Goal: Information Seeking & Learning: Find specific fact

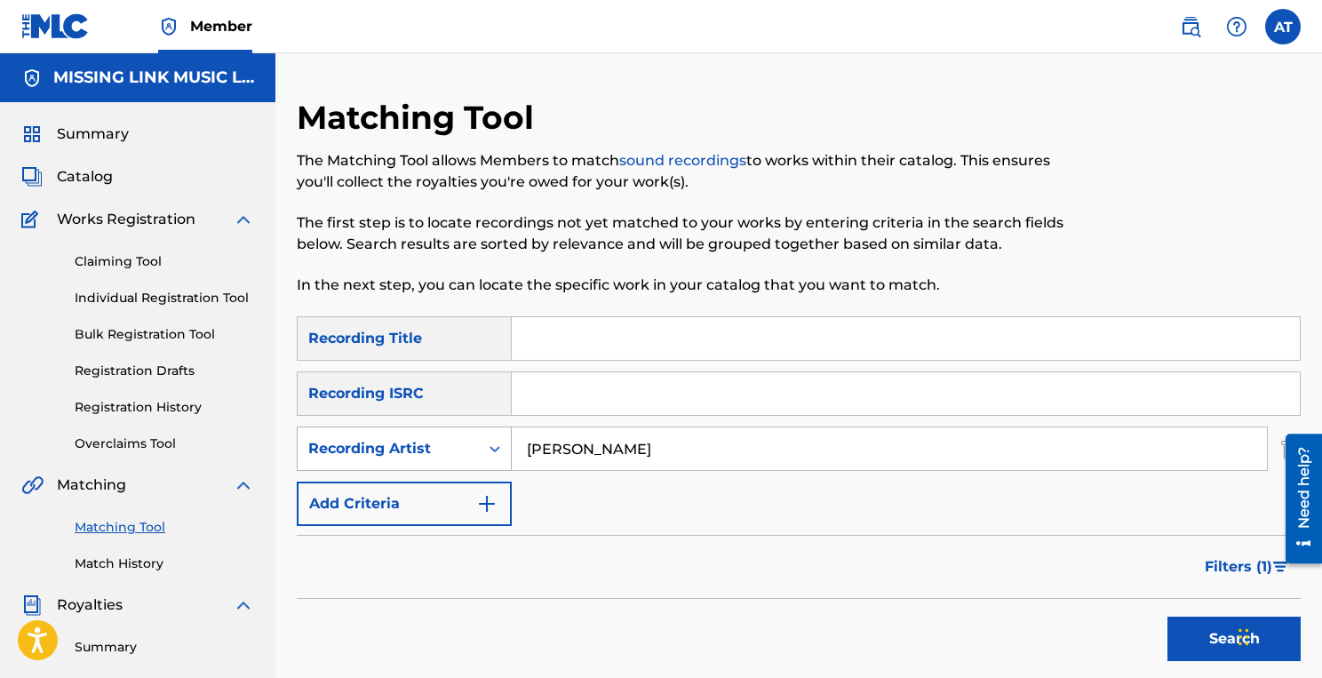
drag, startPoint x: 703, startPoint y: 442, endPoint x: 433, endPoint y: 441, distance: 270.9
click at [433, 441] on div "SearchWithCriteria0b2dce98-7c42-4243-849f-9ba399f8dc4c Recording Artist [PERSON…" at bounding box center [799, 448] width 1004 height 44
type input "pixies"
click at [549, 330] on input "Search Form" at bounding box center [906, 338] width 788 height 43
paste input "[GEOGRAPHIC_DATA]"
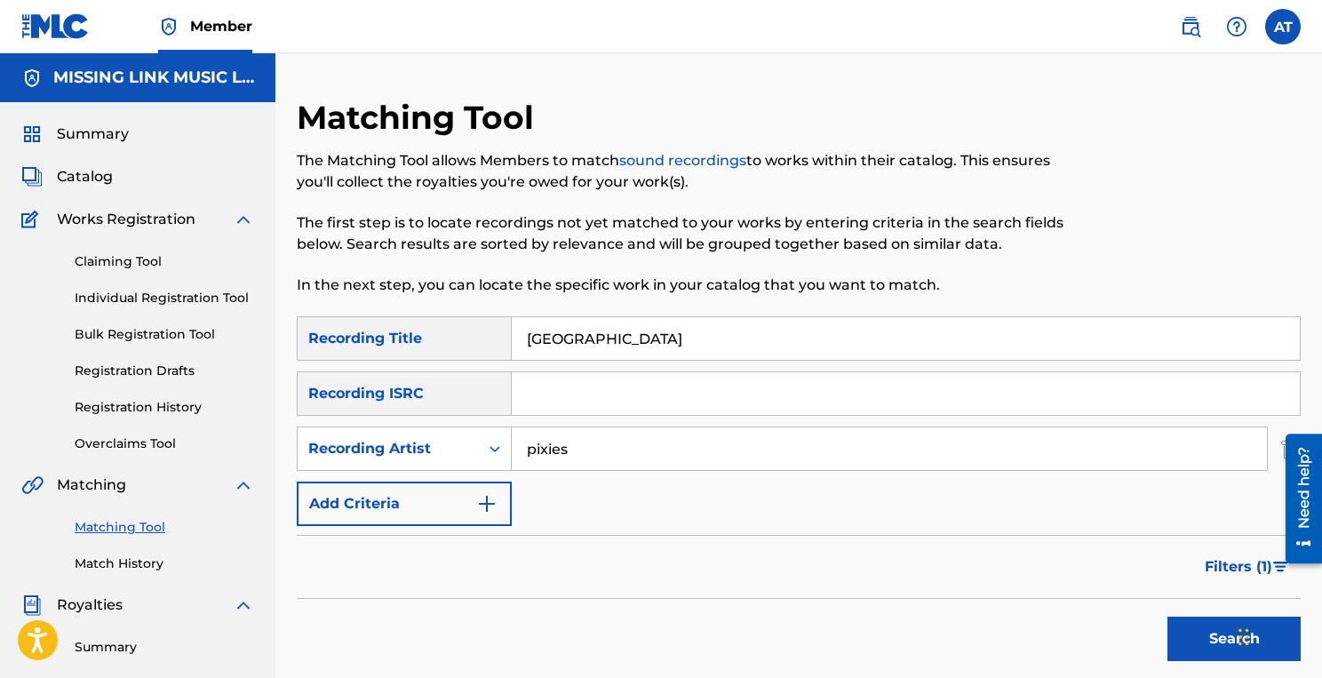
type input "[GEOGRAPHIC_DATA]"
click at [1211, 623] on button "Search" at bounding box center [1233, 638] width 133 height 44
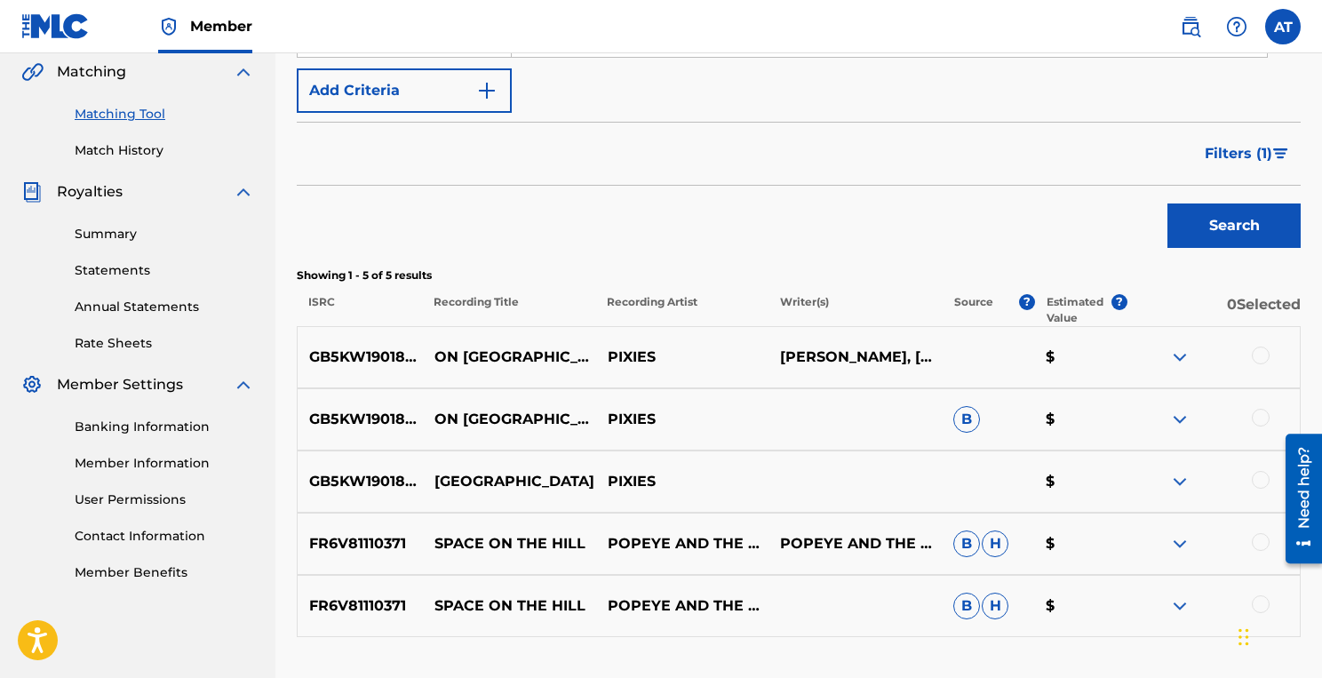
scroll to position [408, 0]
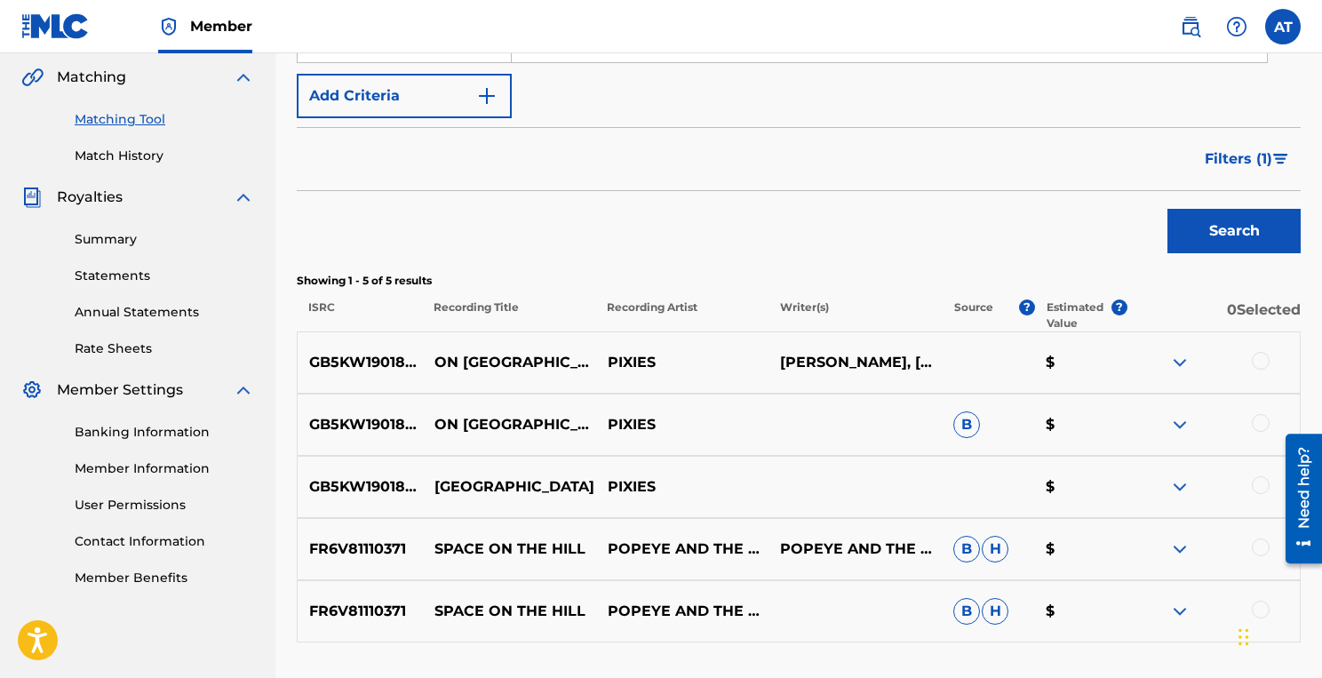
click at [1274, 164] on button "Filters ( 1 )" at bounding box center [1247, 159] width 107 height 44
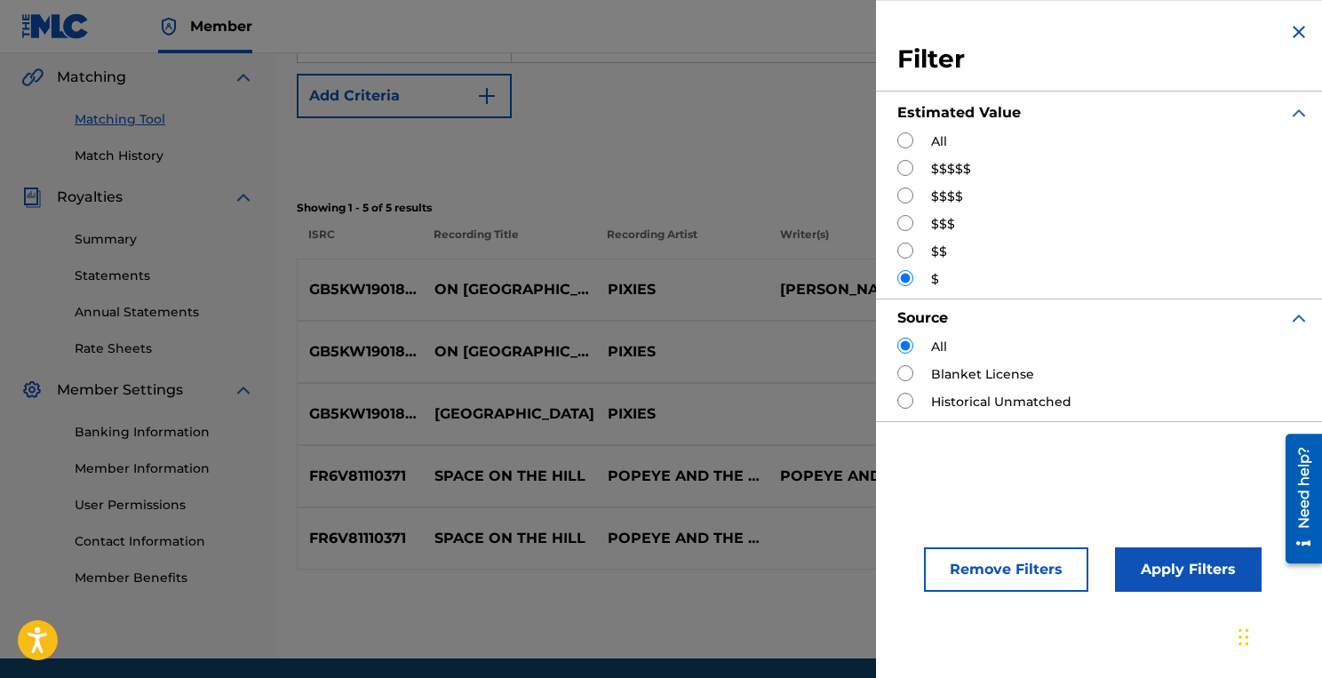
click at [905, 168] on input "Search Form" at bounding box center [905, 168] width 16 height 16
radio input "true"
click at [1138, 568] on button "Apply Filters" at bounding box center [1188, 569] width 147 height 44
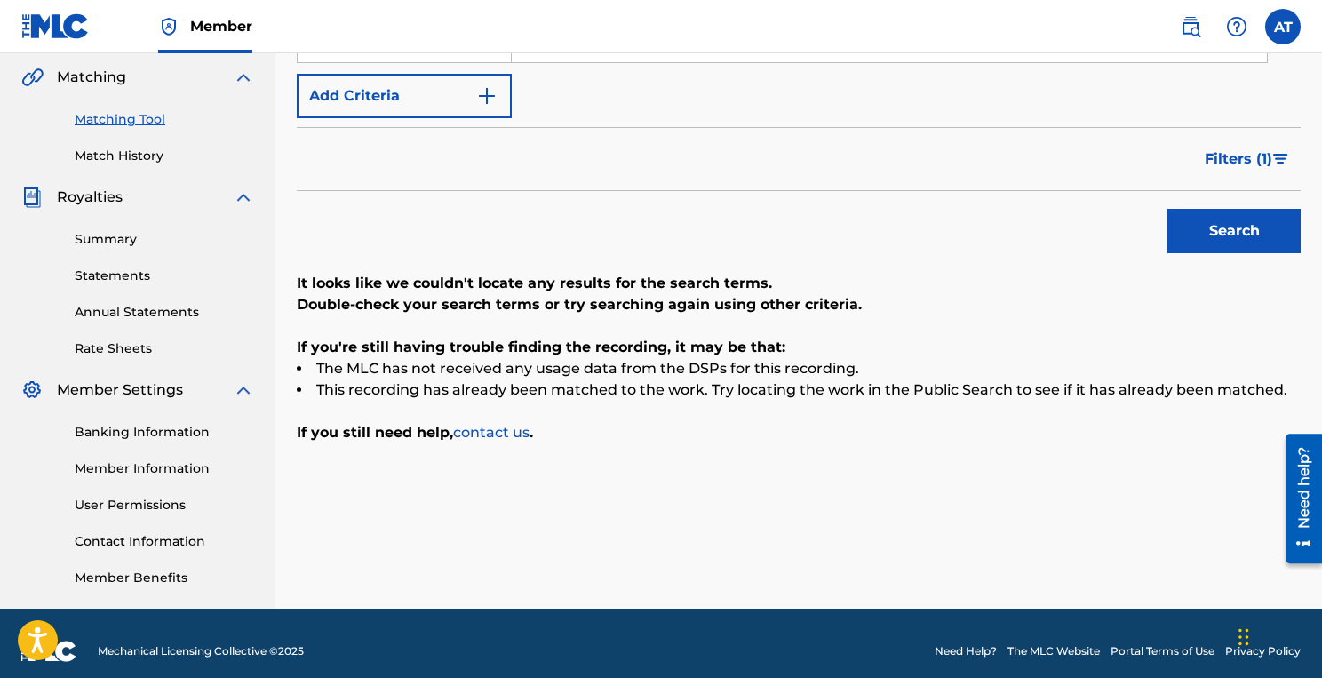
click at [1266, 155] on span "Filters ( 1 )" at bounding box center [1237, 158] width 67 height 21
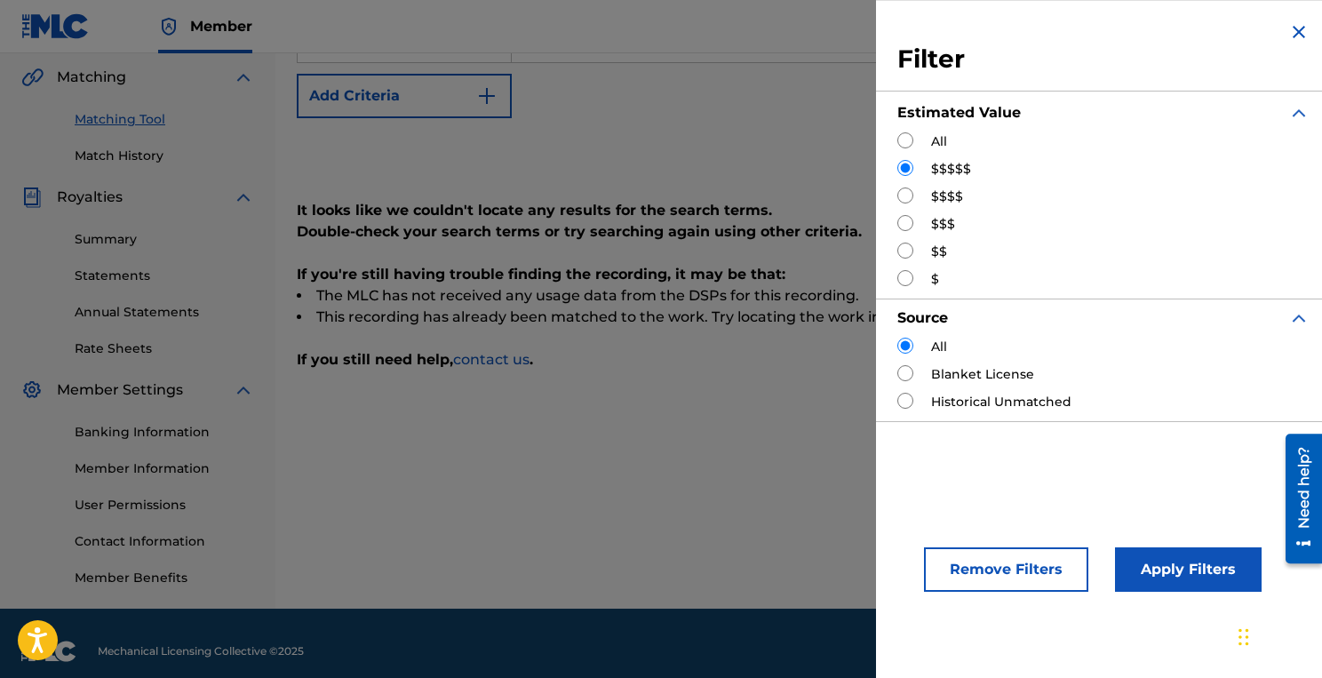
click at [904, 190] on input "Search Form" at bounding box center [905, 195] width 16 height 16
radio input "true"
click at [1163, 567] on button "Apply Filters" at bounding box center [1188, 569] width 147 height 44
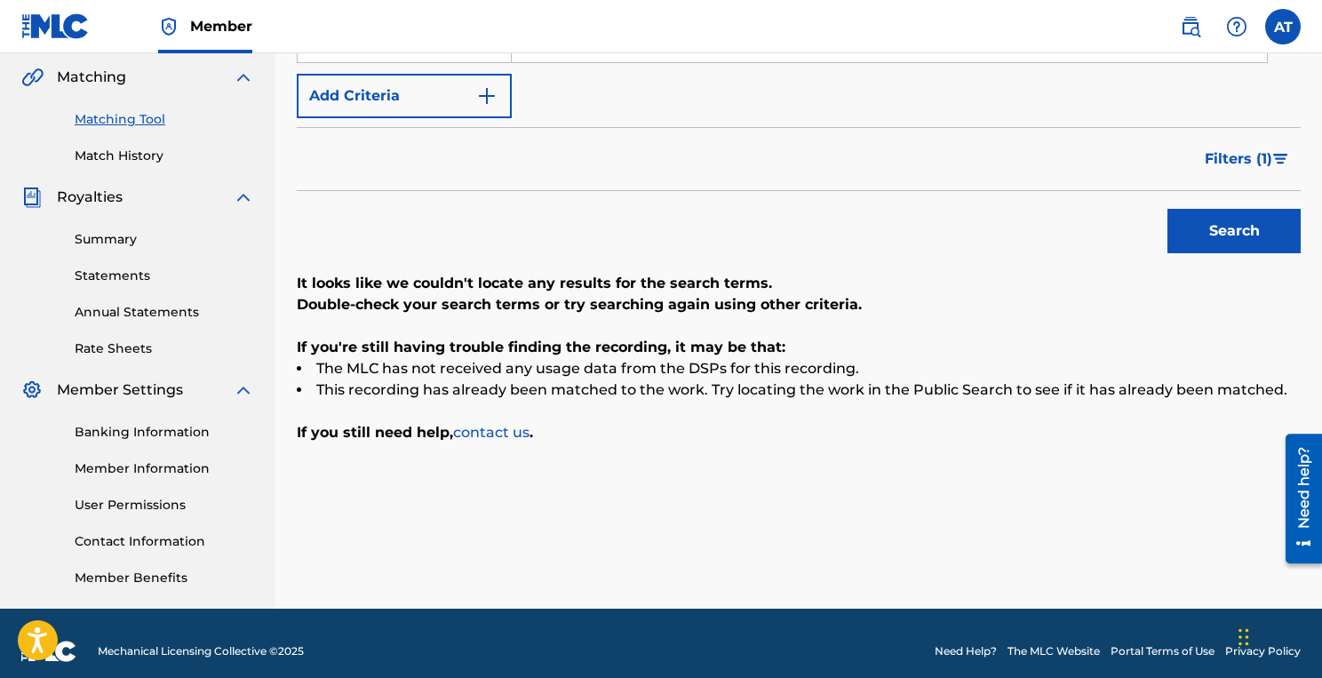
click at [1280, 153] on button "Filters ( 1 )" at bounding box center [1247, 159] width 107 height 44
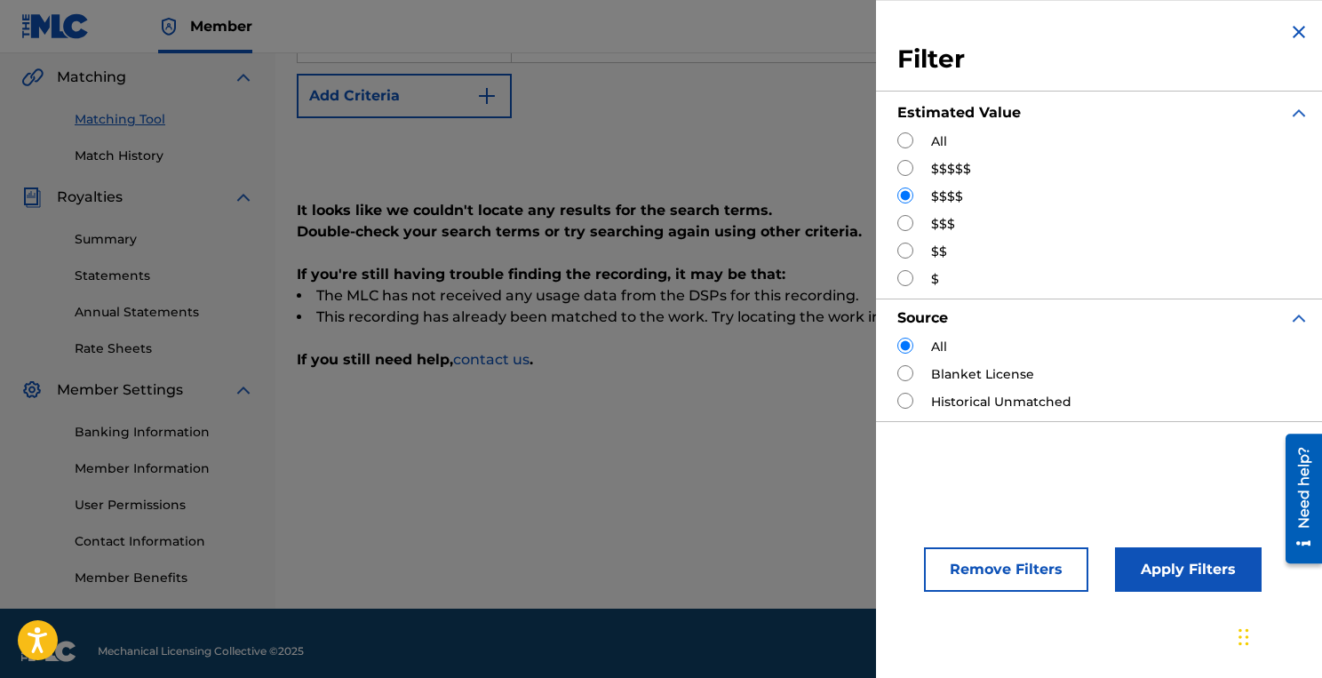
click at [906, 221] on input "Search Form" at bounding box center [905, 223] width 16 height 16
radio input "true"
click at [1203, 568] on button "Apply Filters" at bounding box center [1188, 569] width 147 height 44
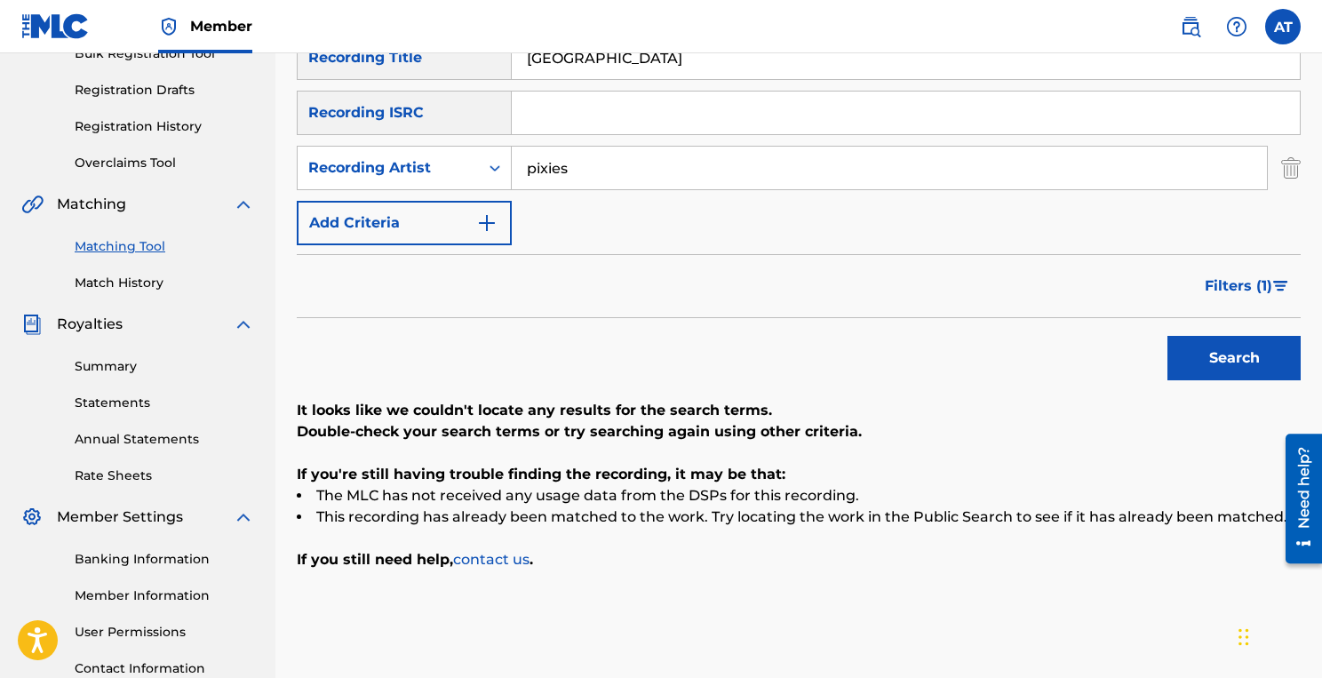
scroll to position [270, 0]
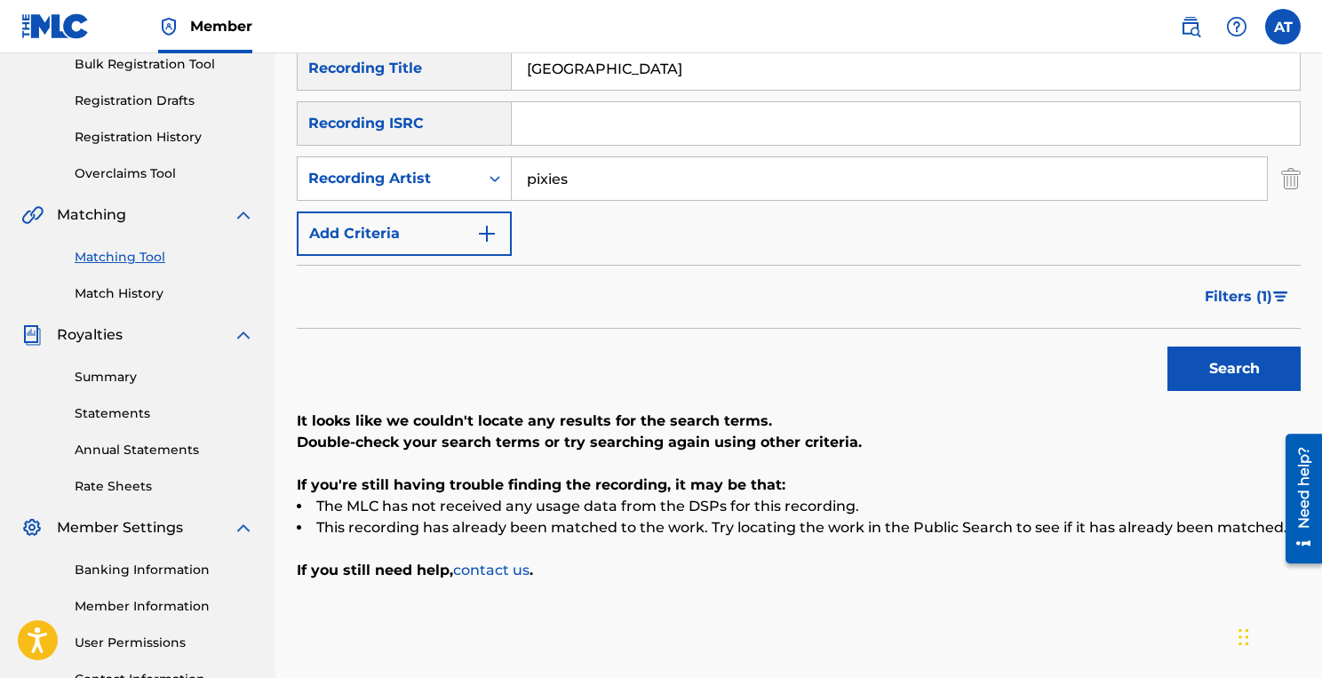
click at [1257, 297] on span "Filters ( 1 )" at bounding box center [1237, 296] width 67 height 21
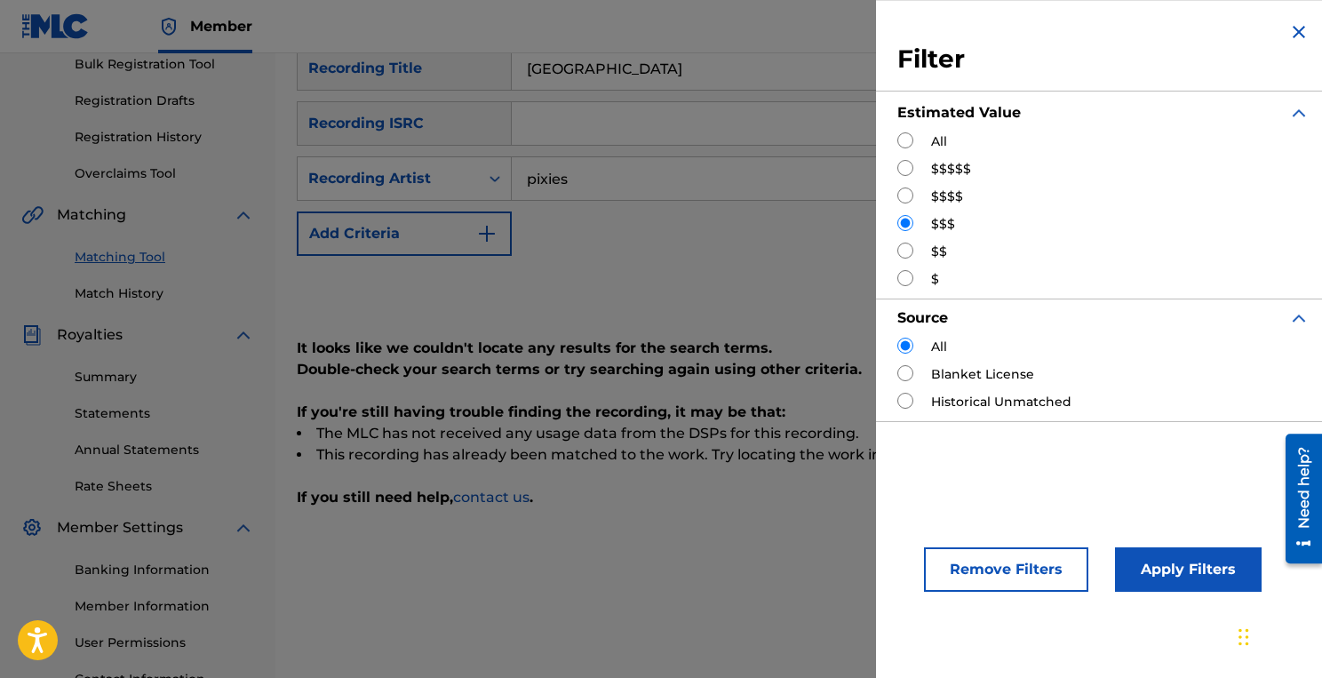
click at [899, 144] on input "Search Form" at bounding box center [905, 140] width 16 height 16
radio input "true"
click at [1167, 544] on div "Apply Filters" at bounding box center [1161, 564] width 147 height 53
click at [1167, 579] on button "Apply Filters" at bounding box center [1188, 569] width 147 height 44
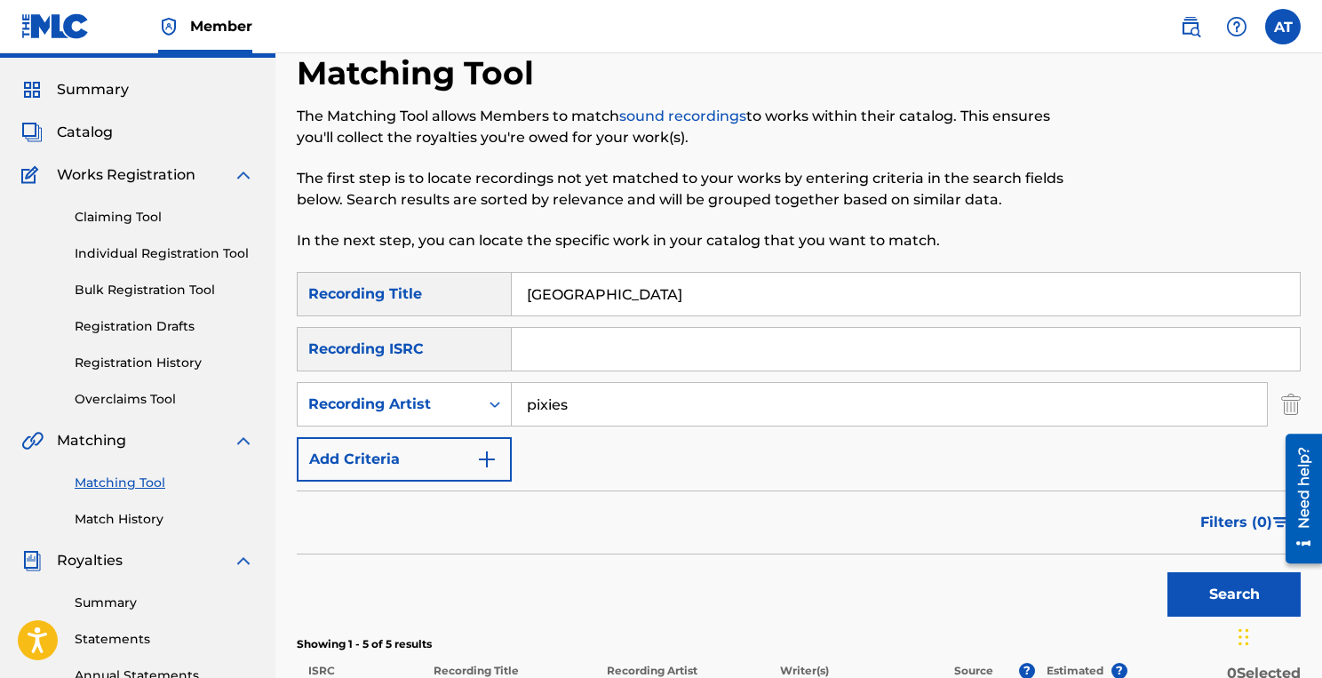
scroll to position [44, 0]
drag, startPoint x: 671, startPoint y: 290, endPoint x: 409, endPoint y: 290, distance: 262.9
click at [409, 290] on div "SearchWithCriteria9a09b8ba-620a-47f2-be96-270a5bf4c464 Recording Title [GEOGRAP…" at bounding box center [799, 295] width 1004 height 44
paste input "Here Me Out"
click at [1167, 573] on button "Search" at bounding box center [1233, 595] width 133 height 44
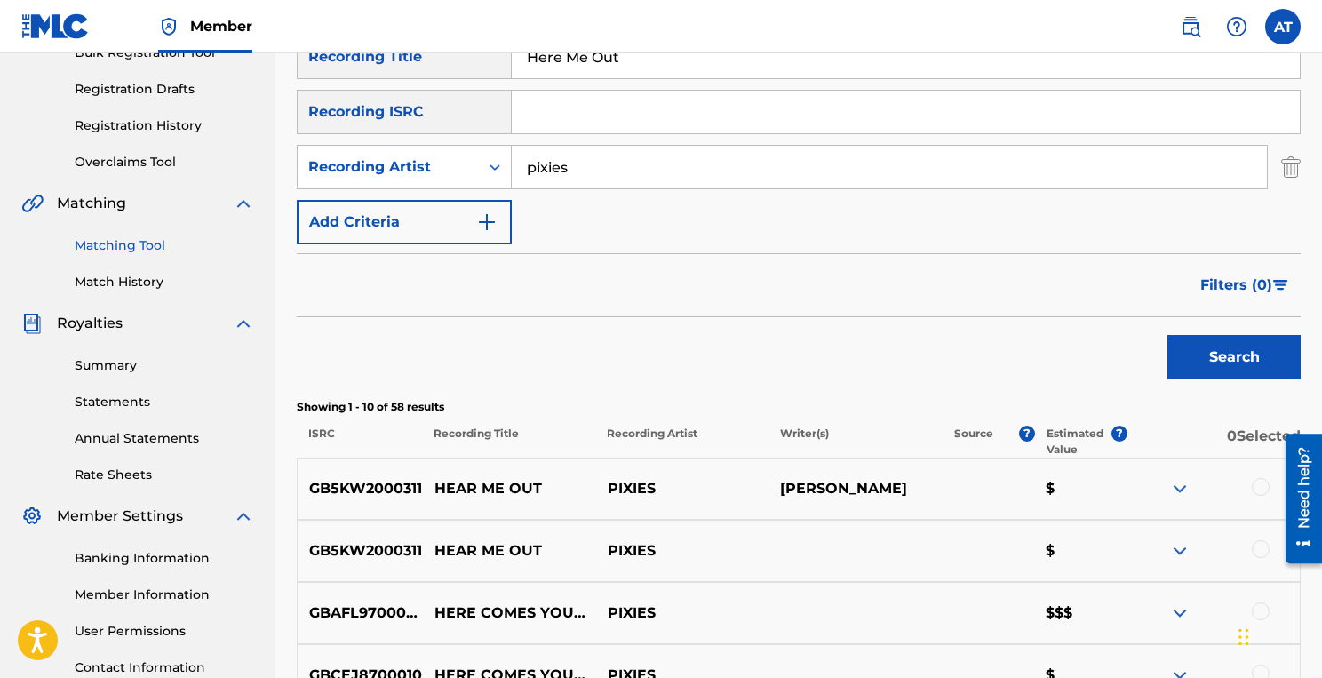
scroll to position [252, 0]
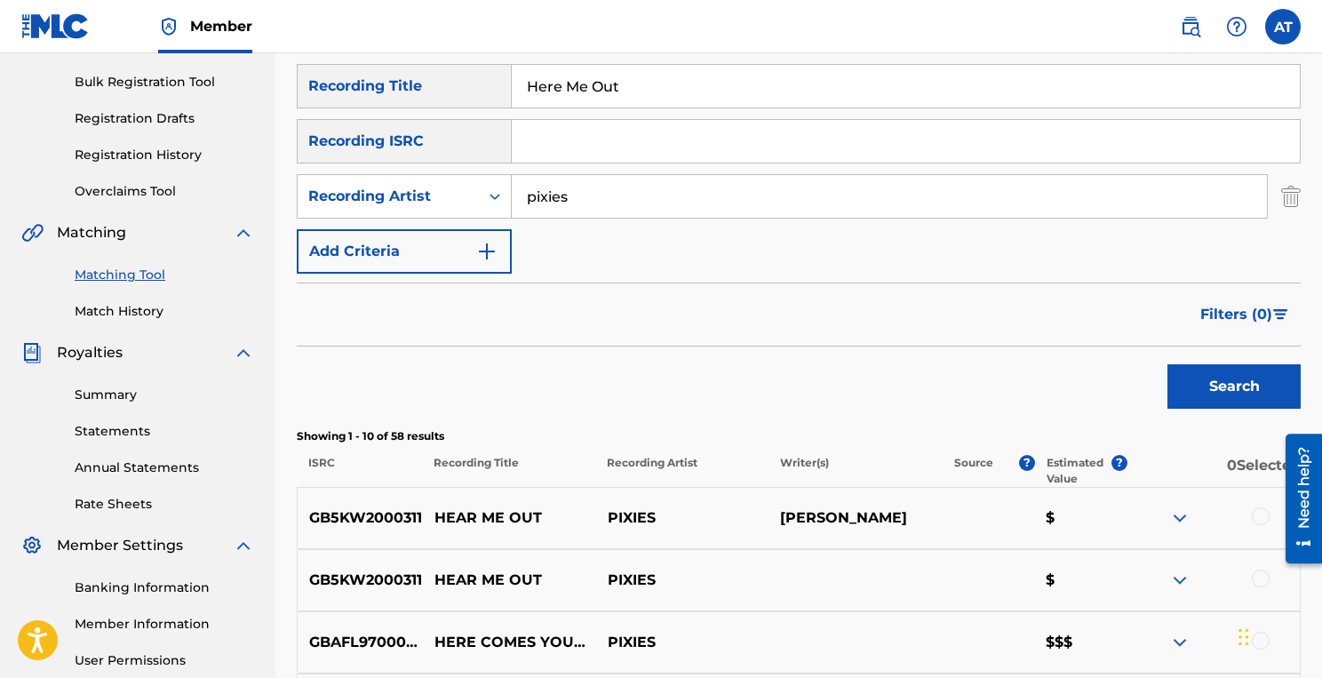
click at [560, 83] on input "Here Me Out" at bounding box center [906, 86] width 788 height 43
click at [1167, 364] on button "Search" at bounding box center [1233, 386] width 133 height 44
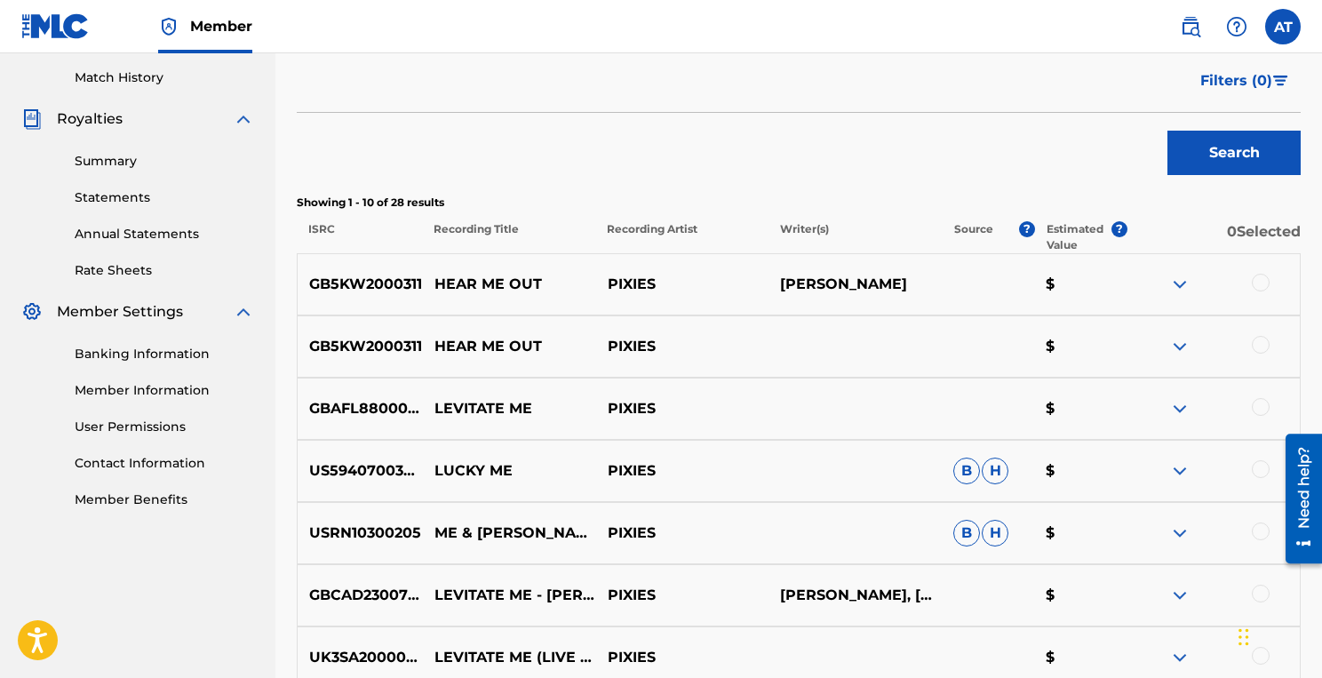
scroll to position [0, 0]
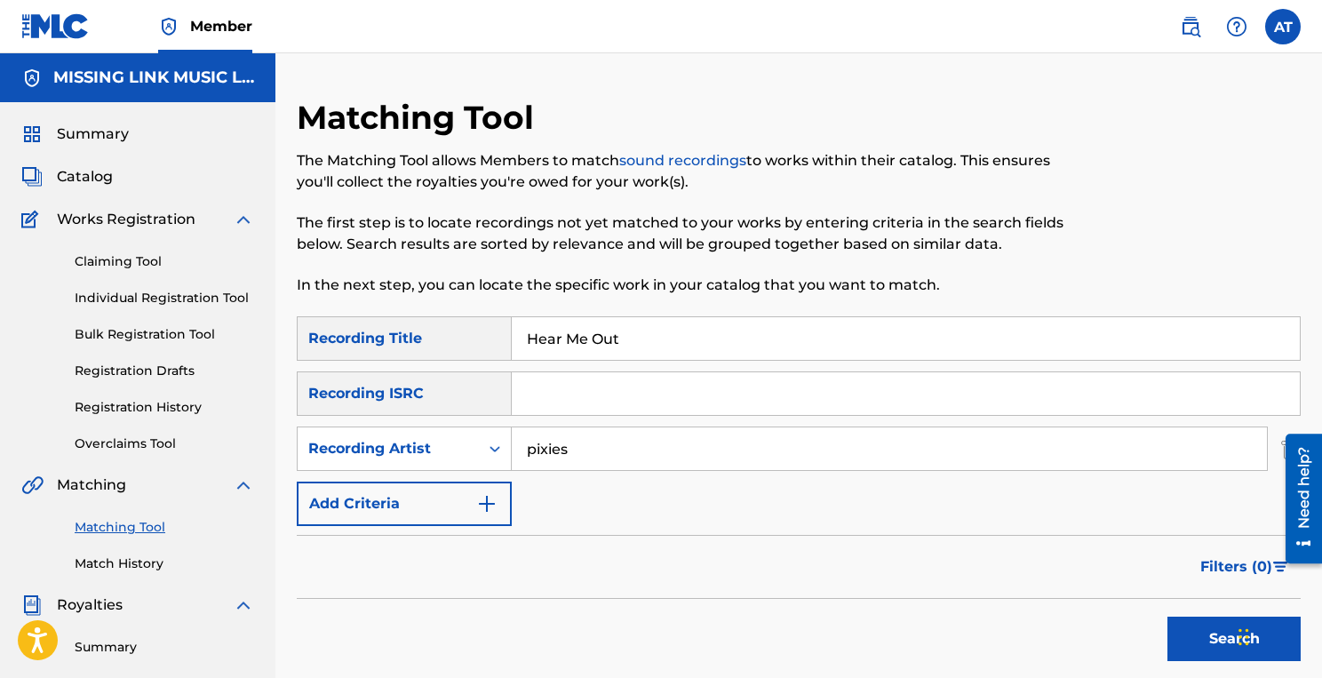
drag, startPoint x: 669, startPoint y: 343, endPoint x: 483, endPoint y: 341, distance: 185.6
click at [483, 341] on div "SearchWithCriteria9a09b8ba-620a-47f2-be96-270a5bf4c464 Recording Title Hear Me …" at bounding box center [799, 338] width 1004 height 44
paste input "Long Rider"
type input "Long Rider"
click at [1167, 616] on button "Search" at bounding box center [1233, 638] width 133 height 44
